Goal: Transaction & Acquisition: Subscribe to service/newsletter

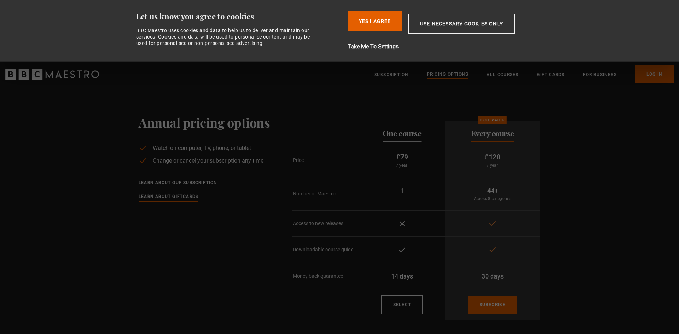
click at [188, 270] on div "Annual pricing options Watch on computer, TV, phone, or tablet Change or cancel…" at bounding box center [204, 220] width 131 height 211
click at [374, 20] on button "Yes I Agree" at bounding box center [375, 21] width 55 height 20
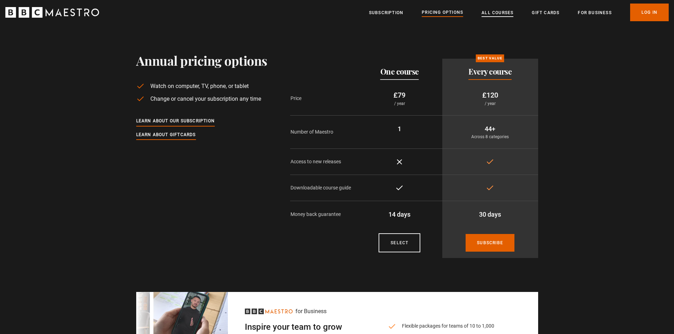
click at [489, 15] on link "All Courses" at bounding box center [498, 12] width 32 height 7
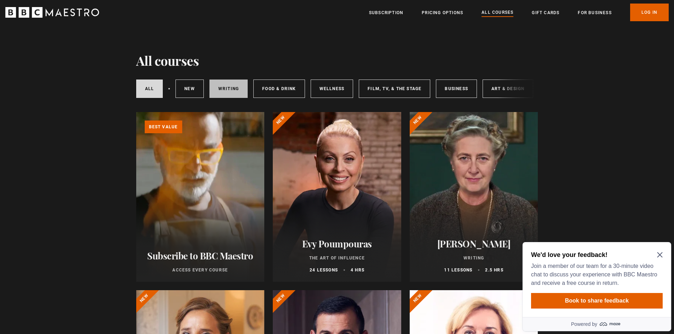
click at [233, 90] on link "Writing" at bounding box center [228, 89] width 38 height 18
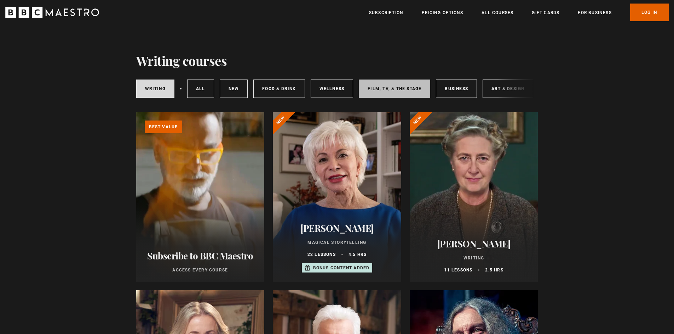
click at [406, 89] on link "Film, TV, & The Stage" at bounding box center [394, 89] width 71 height 18
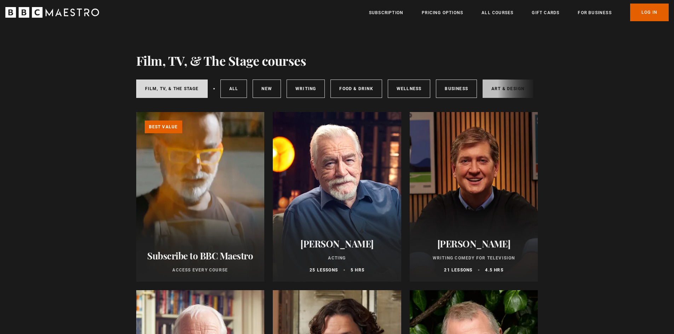
click at [497, 86] on link "Art & Design" at bounding box center [508, 89] width 51 height 18
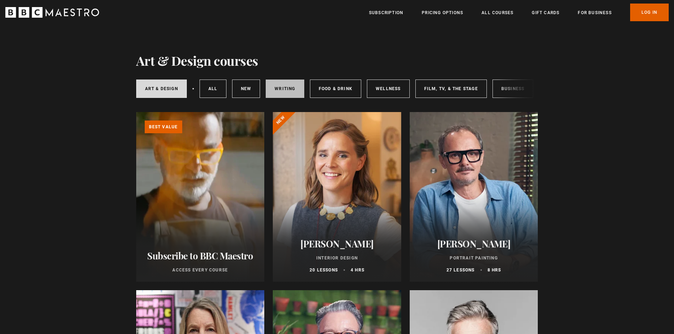
click at [283, 88] on link "Writing" at bounding box center [285, 89] width 38 height 18
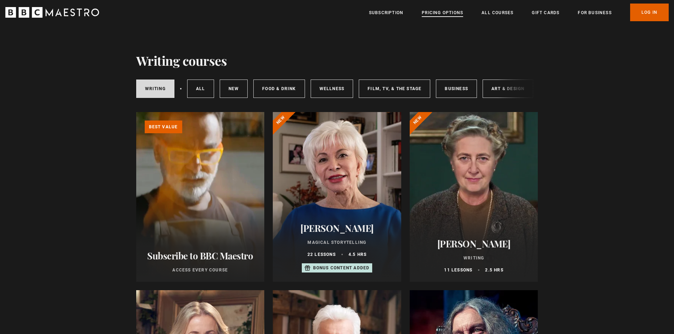
click at [436, 12] on link "Pricing Options" at bounding box center [442, 12] width 41 height 7
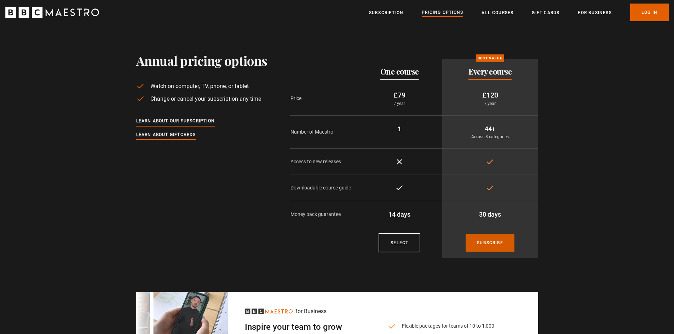
click at [484, 240] on link "Subscribe" at bounding box center [490, 243] width 49 height 18
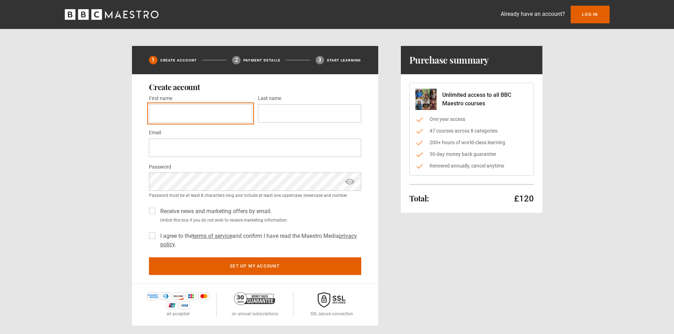
click at [161, 115] on input "First name *" at bounding box center [200, 113] width 103 height 18
type input "********"
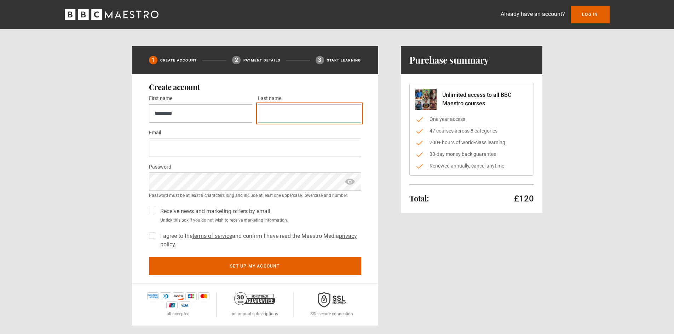
type input "****"
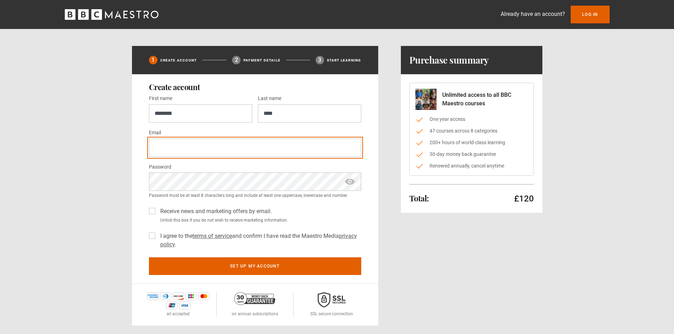
type input "**********"
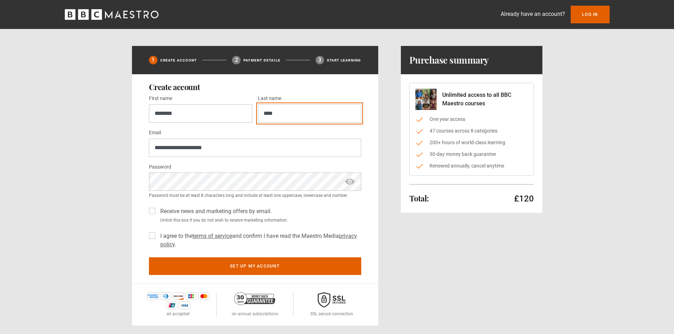
drag, startPoint x: 286, startPoint y: 114, endPoint x: 251, endPoint y: 108, distance: 35.8
click at [251, 108] on div "First name * ******** Last name * ****" at bounding box center [255, 111] width 212 height 34
type input "*****"
click at [351, 182] on span "show password" at bounding box center [349, 182] width 11 height 18
click at [157, 235] on label "I agree to the terms of service and confirm I have read the Maestro Media priva…" at bounding box center [259, 240] width 204 height 17
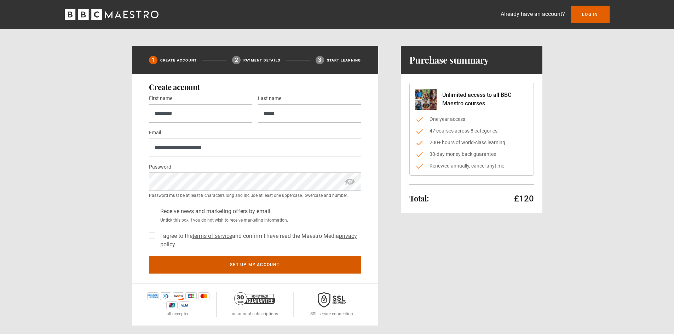
click at [244, 265] on button "Set up my account" at bounding box center [255, 265] width 212 height 18
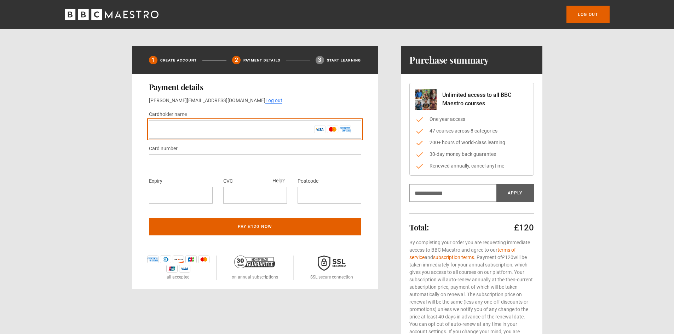
click at [171, 130] on input "Cardholder name *" at bounding box center [255, 129] width 212 height 18
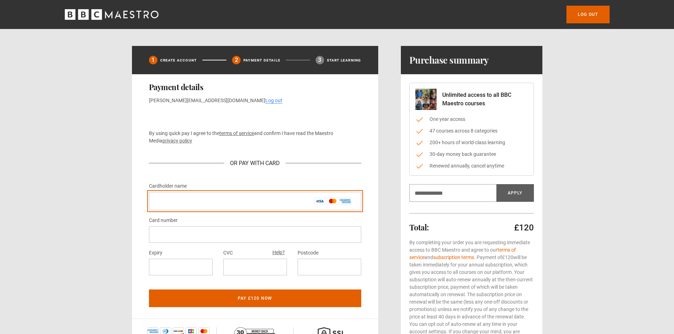
click at [210, 197] on input "Cardholder name *" at bounding box center [255, 201] width 212 height 18
type input "**********"
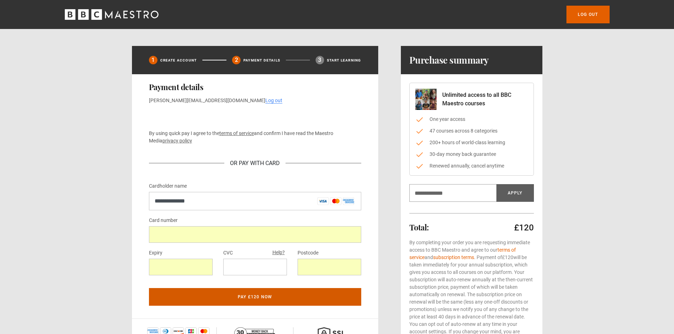
click at [266, 296] on button "Pay £120 now" at bounding box center [255, 297] width 212 height 18
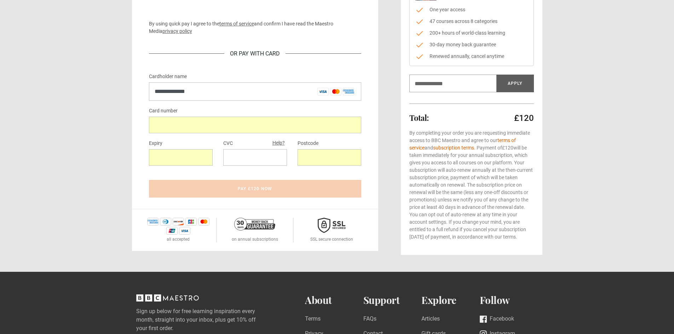
scroll to position [71, 0]
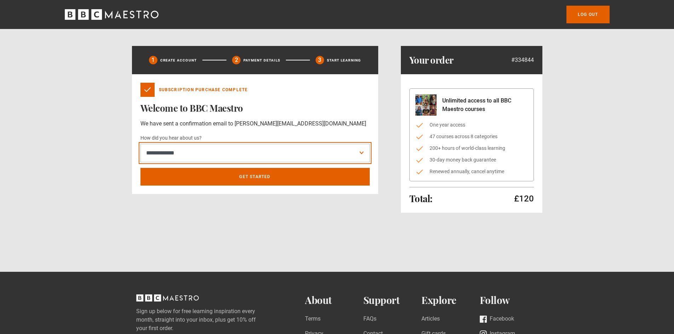
click at [361, 152] on select "**********" at bounding box center [254, 153] width 229 height 18
select select "******"
click at [140, 144] on select "**********" at bounding box center [254, 153] width 229 height 18
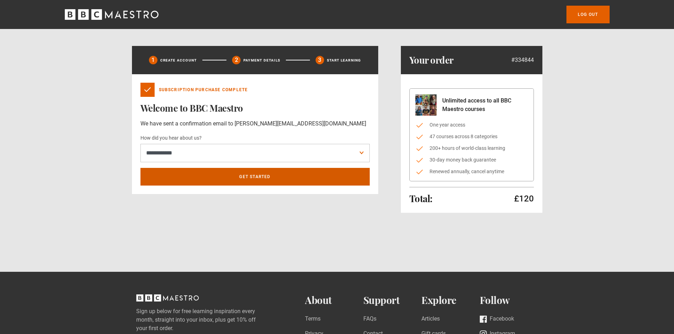
click at [280, 177] on link "Get Started" at bounding box center [254, 177] width 229 height 18
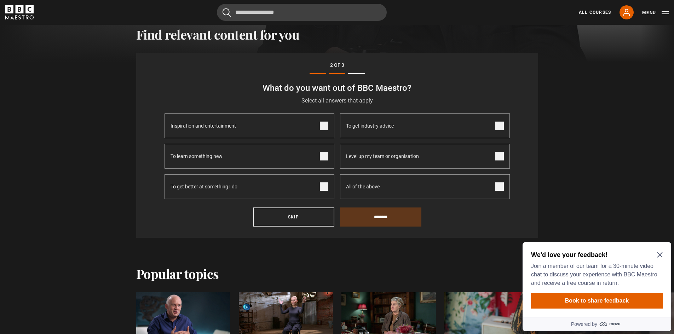
click at [323, 188] on span at bounding box center [324, 187] width 8 height 8
click at [499, 125] on span at bounding box center [499, 126] width 8 height 8
click at [323, 158] on span at bounding box center [324, 156] width 8 height 8
click at [385, 217] on input "********" at bounding box center [380, 217] width 81 height 19
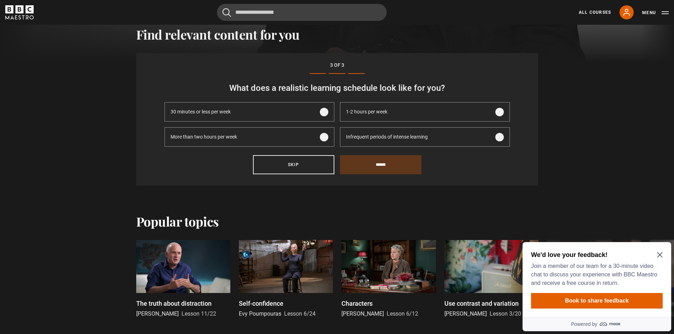
click at [324, 137] on span at bounding box center [324, 137] width 8 height 8
click at [401, 162] on input "******" at bounding box center [380, 164] width 81 height 19
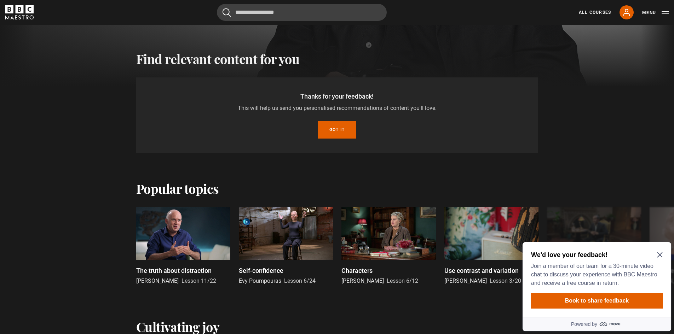
scroll to position [219, 0]
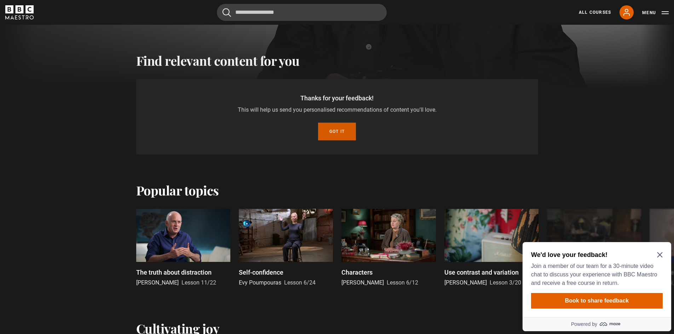
click at [339, 129] on button "Got it" at bounding box center [337, 132] width 38 height 18
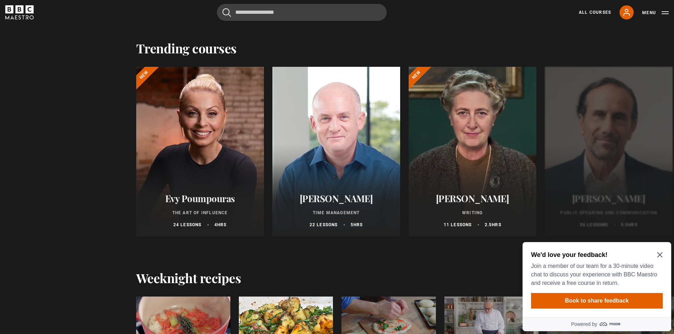
scroll to position [609, 0]
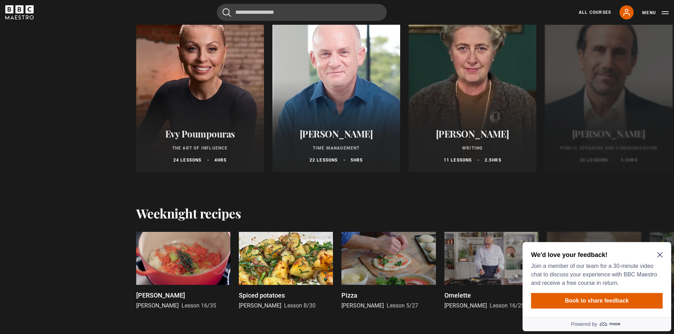
click at [661, 254] on icon "Close Maze Prompt" at bounding box center [660, 255] width 6 height 6
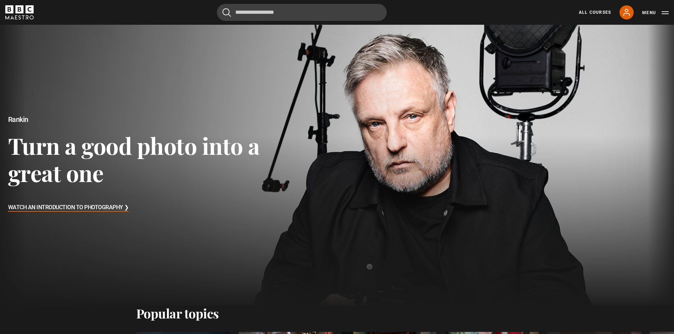
scroll to position [0, 0]
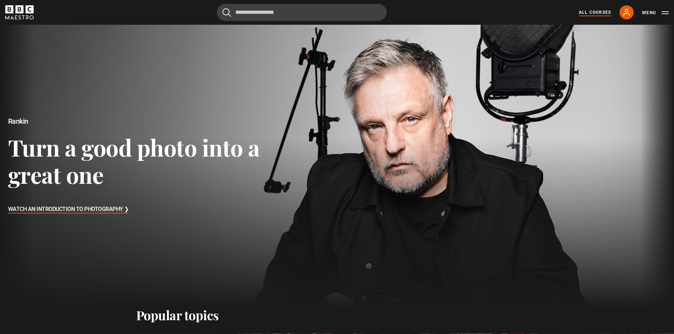
click at [591, 11] on link "All Courses" at bounding box center [595, 12] width 32 height 6
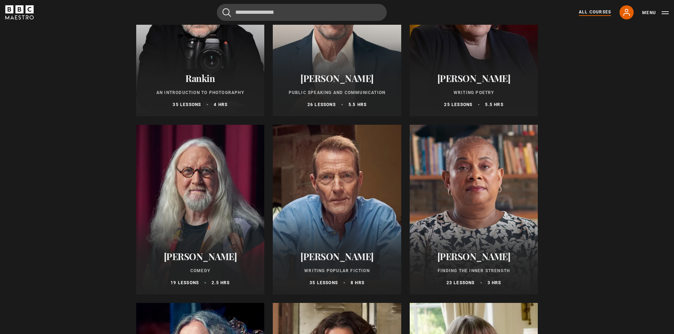
scroll to position [1699, 0]
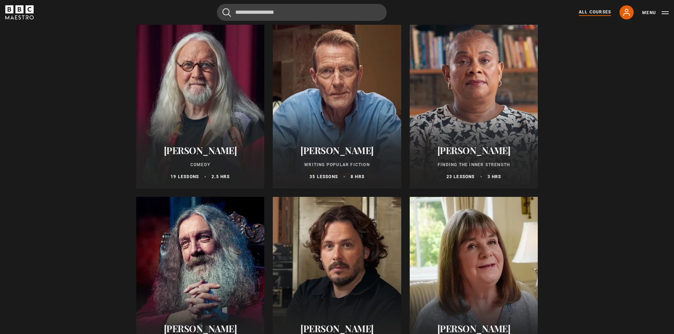
click at [339, 138] on div at bounding box center [337, 104] width 128 height 170
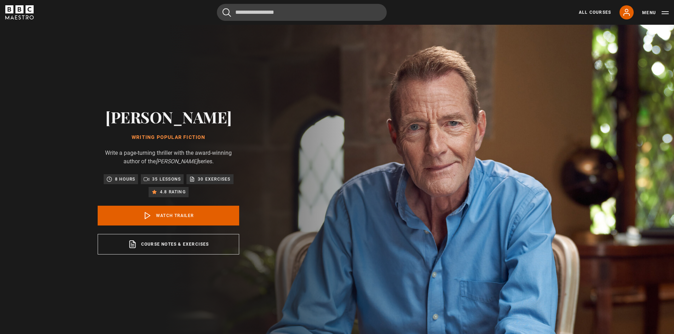
click at [129, 29] on div "Lee Child Writing Popular Fiction Write a page-turning thriller with the award-…" at bounding box center [168, 181] width 226 height 313
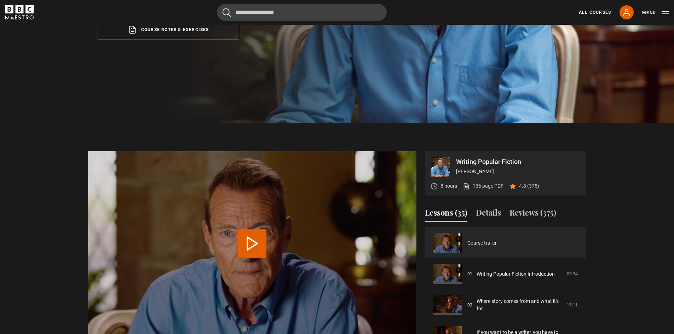
scroll to position [283, 0]
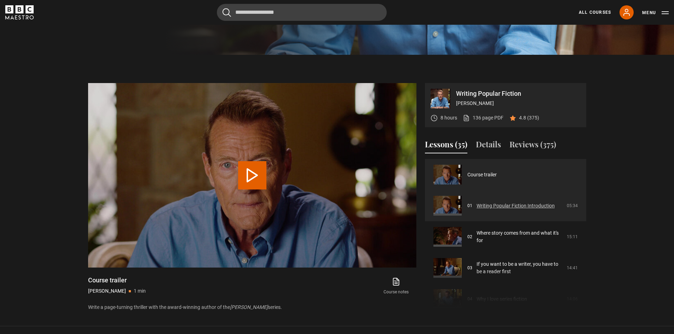
click at [481, 206] on link "Writing Popular Fiction Introduction" at bounding box center [516, 205] width 78 height 7
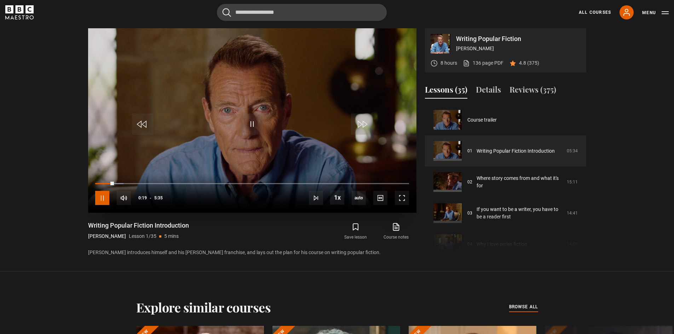
click at [102, 199] on span "Video Player" at bounding box center [102, 198] width 14 height 14
click at [103, 196] on span "Video Player" at bounding box center [102, 198] width 14 height 14
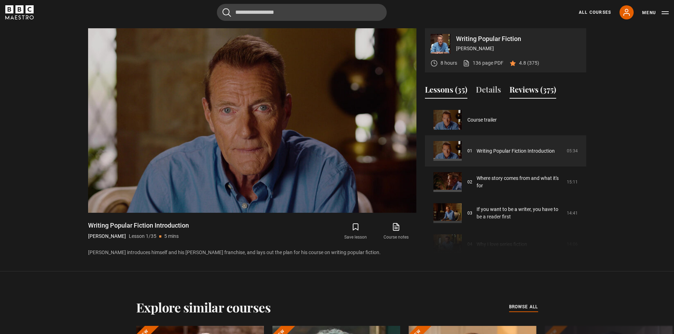
click at [547, 90] on button "Reviews (375)" at bounding box center [533, 91] width 47 height 15
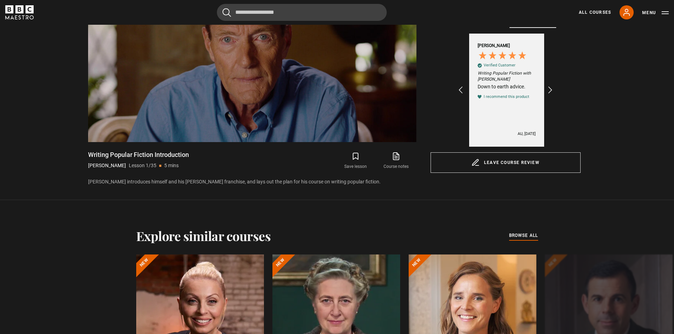
scroll to position [0, 82]
click at [446, 128] on div "Excellent 4.8 average 375 reviews Iain G Verified Customer Writing Popular Fict…" at bounding box center [506, 90] width 150 height 113
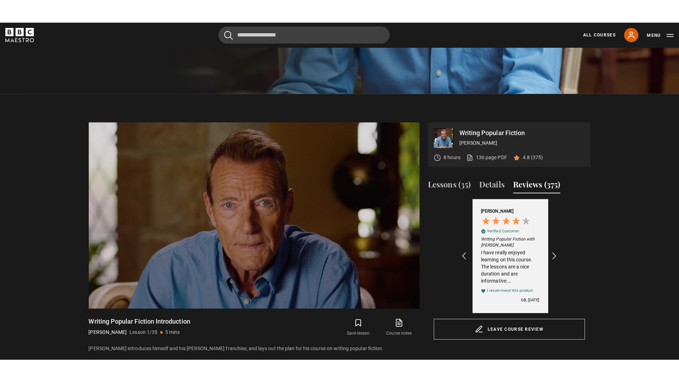
scroll to position [0, 164]
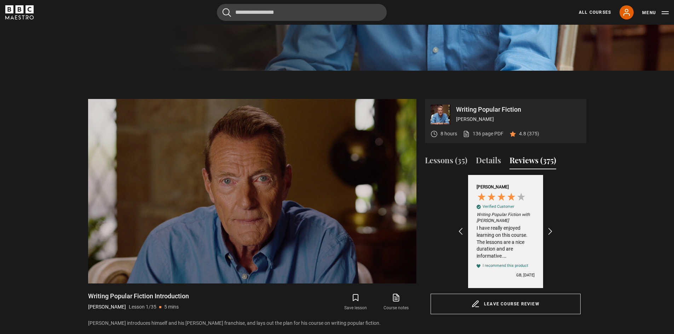
click at [521, 160] on button "Reviews (375)" at bounding box center [533, 162] width 47 height 15
click at [531, 163] on button "Reviews (375)" at bounding box center [533, 162] width 47 height 15
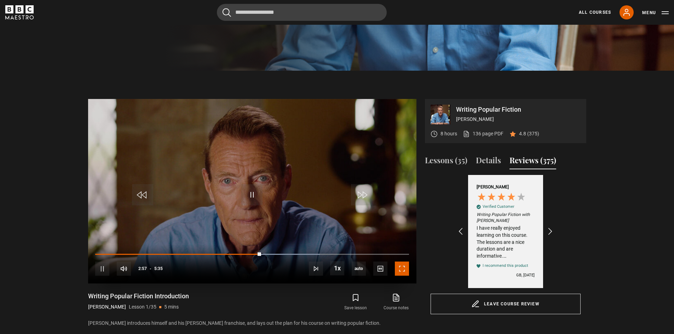
click at [402, 268] on span "Video Player" at bounding box center [402, 269] width 14 height 14
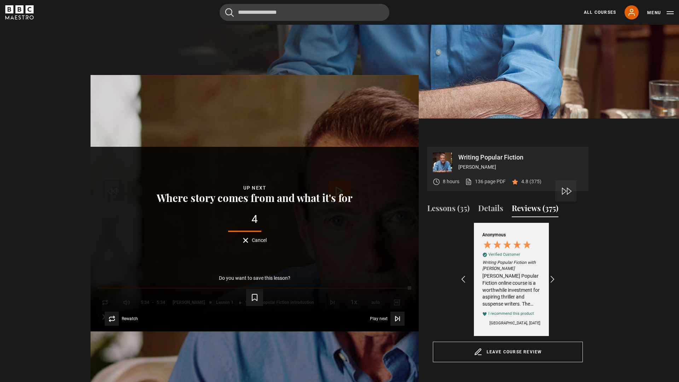
scroll to position [0, 1560]
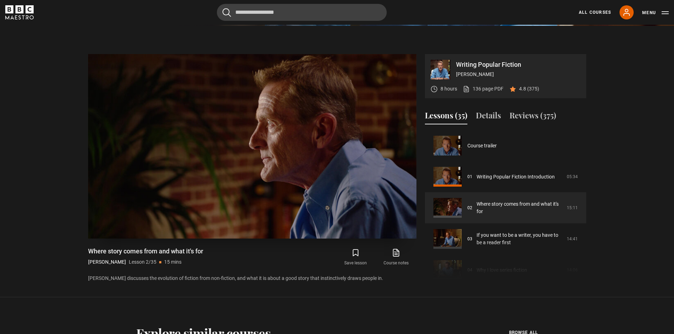
scroll to position [315, 0]
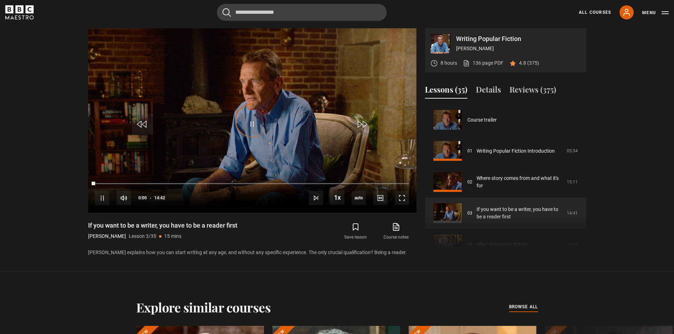
scroll to position [62, 0]
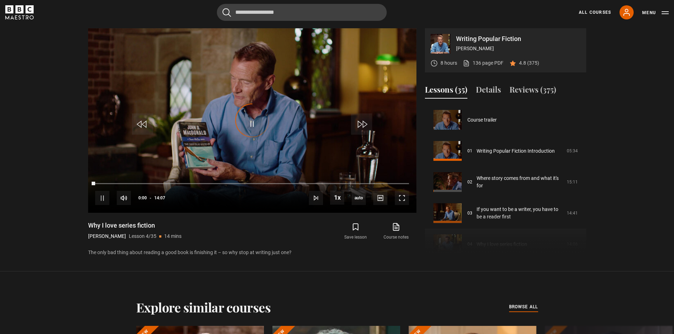
scroll to position [93, 0]
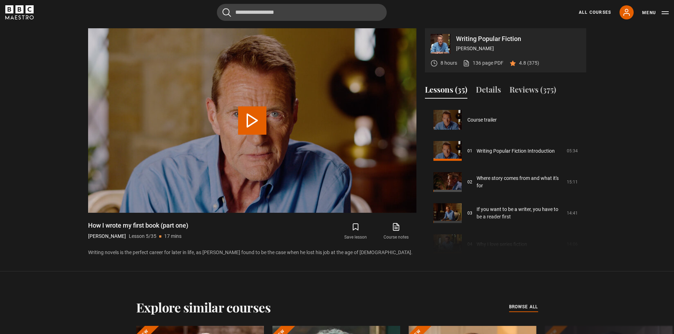
scroll to position [125, 0]
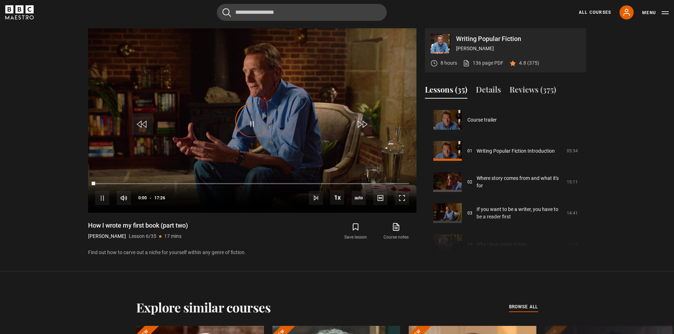
scroll to position [156, 0]
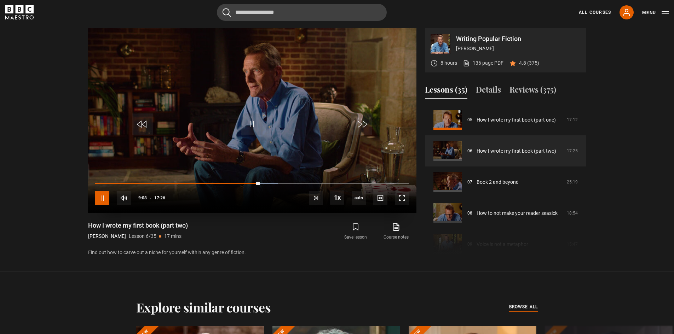
click at [102, 198] on span "Video Player" at bounding box center [102, 198] width 14 height 14
click at [103, 197] on span "Video Player" at bounding box center [102, 198] width 14 height 14
click at [304, 239] on div "Save lesson Course notes opens in new tab" at bounding box center [340, 232] width 151 height 21
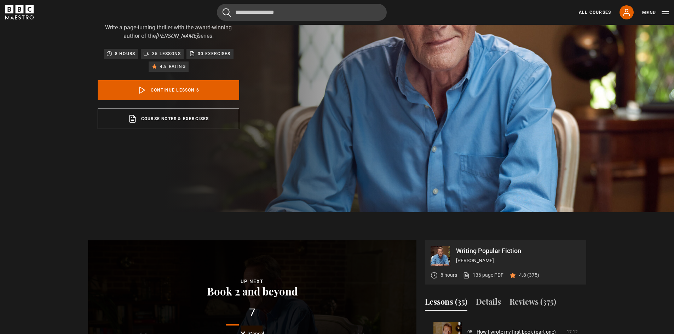
scroll to position [55, 0]
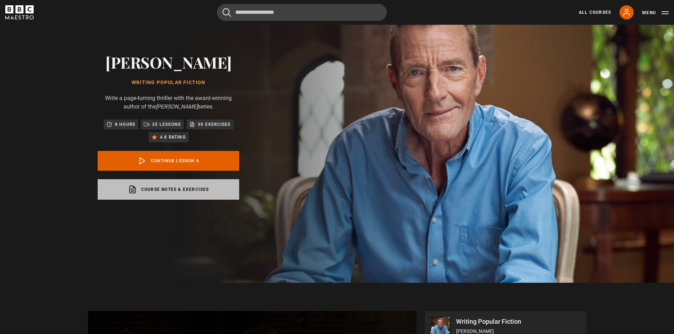
click at [169, 189] on link "Course notes & exercises opens in a new tab" at bounding box center [169, 189] width 142 height 21
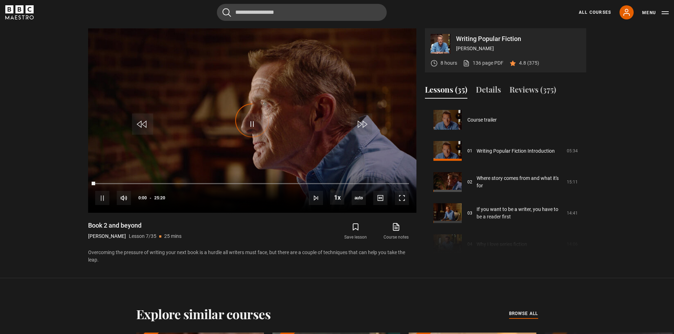
scroll to position [187, 0]
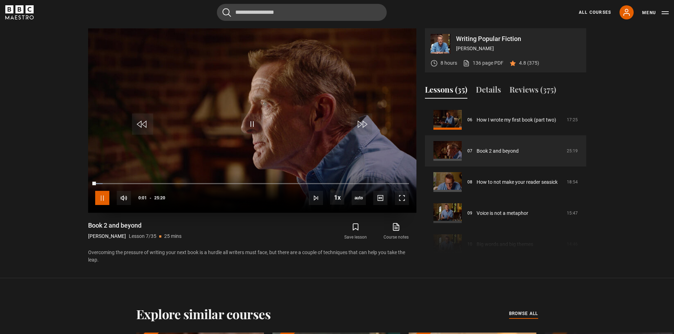
click at [103, 199] on span "Video Player" at bounding box center [102, 198] width 14 height 14
